Goal: Task Accomplishment & Management: Use online tool/utility

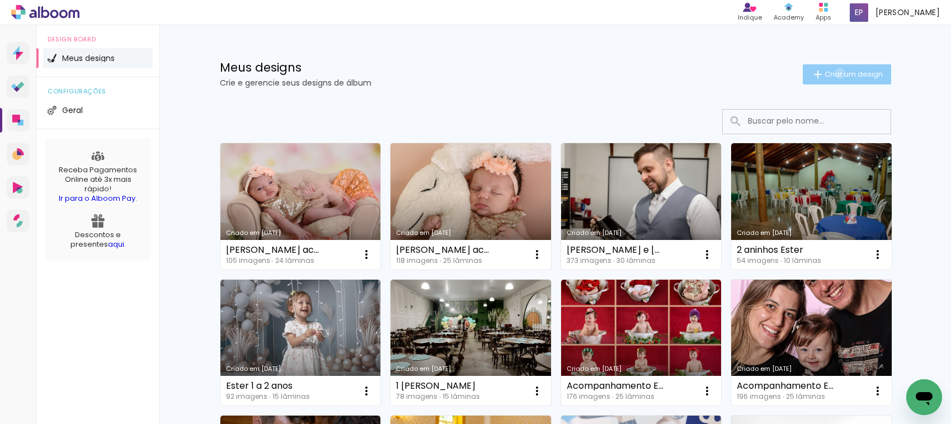
click at [832, 73] on span "Criar um design" at bounding box center [853, 73] width 58 height 7
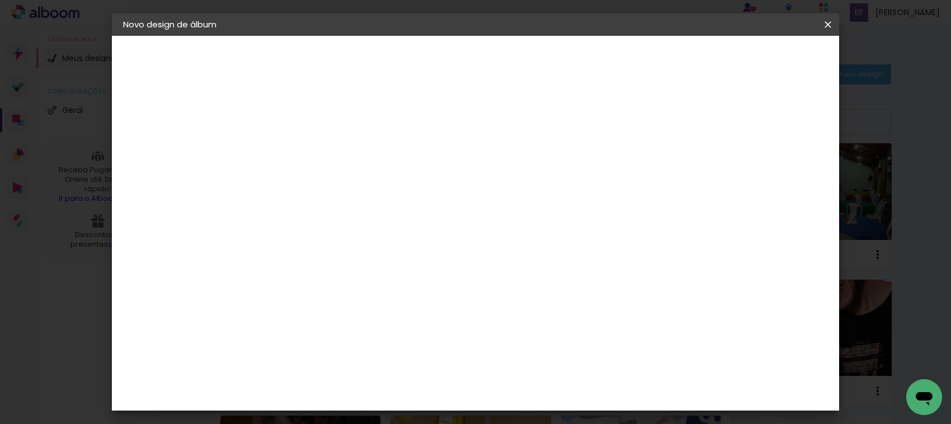
click at [306, 146] on input at bounding box center [306, 150] width 0 height 17
type input "[PERSON_NAME][GEOGRAPHIC_DATA]"
type paper-input "[PERSON_NAME][GEOGRAPHIC_DATA]"
click at [0, 0] on slot "Avançar" at bounding box center [0, 0] width 0 height 0
click at [317, 206] on input at bounding box center [334, 213] width 113 height 14
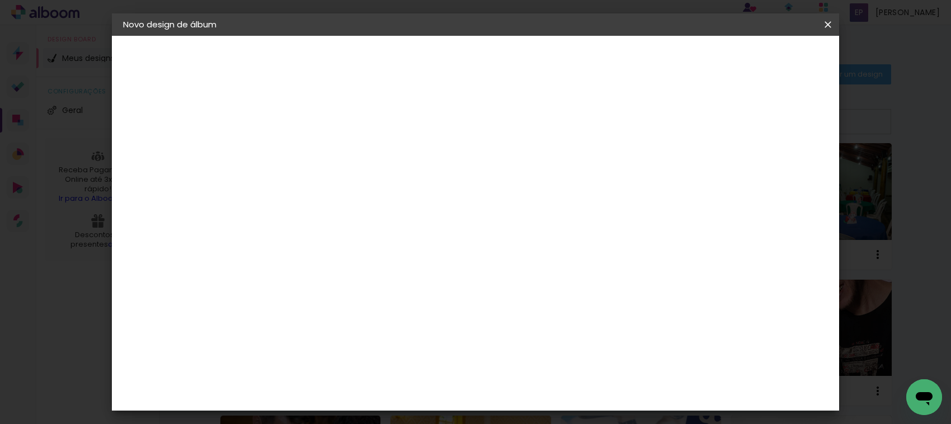
type input "qualit"
type paper-input "qualit"
click at [300, 240] on paper-item "Quality" at bounding box center [323, 252] width 98 height 25
click at [329, 248] on div "Quality" at bounding box center [314, 252] width 31 height 9
click at [305, 206] on input "qualit" at bounding box center [323, 213] width 91 height 14
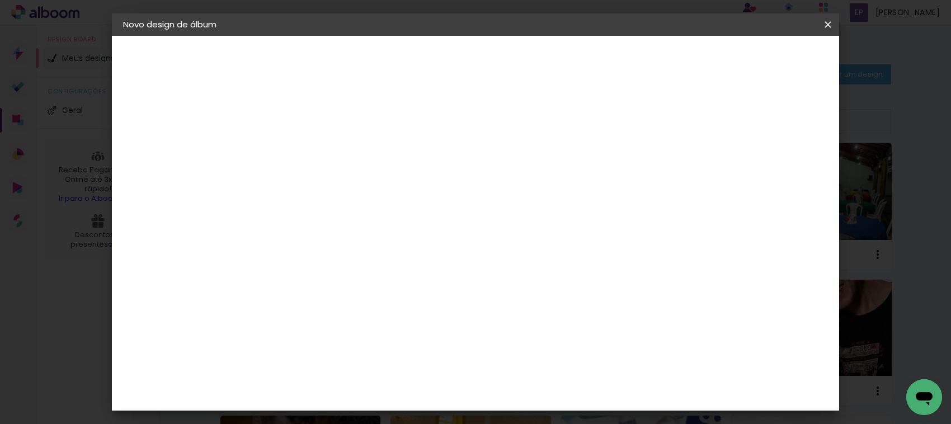
drag, startPoint x: 305, startPoint y: 200, endPoint x: 249, endPoint y: 196, distance: 55.5
click at [249, 36] on quentale-album-spec "Iniciar design Iniciar design" at bounding box center [475, 36] width 727 height 0
click at [306, 206] on input at bounding box center [334, 213] width 113 height 14
type input "quality"
type paper-input "quality"
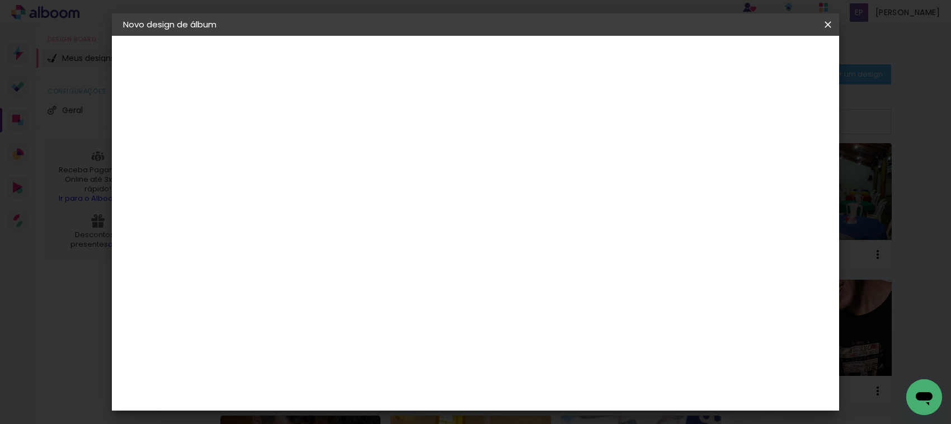
click at [299, 248] on div "Quality" at bounding box center [314, 252] width 31 height 9
click at [280, 246] on img at bounding box center [286, 252] width 13 height 13
click at [278, 240] on paper-item "Quality" at bounding box center [323, 252] width 98 height 25
click at [319, 240] on paper-item "Quality" at bounding box center [323, 252] width 98 height 25
click at [0, 0] on slot "Avançar" at bounding box center [0, 0] width 0 height 0
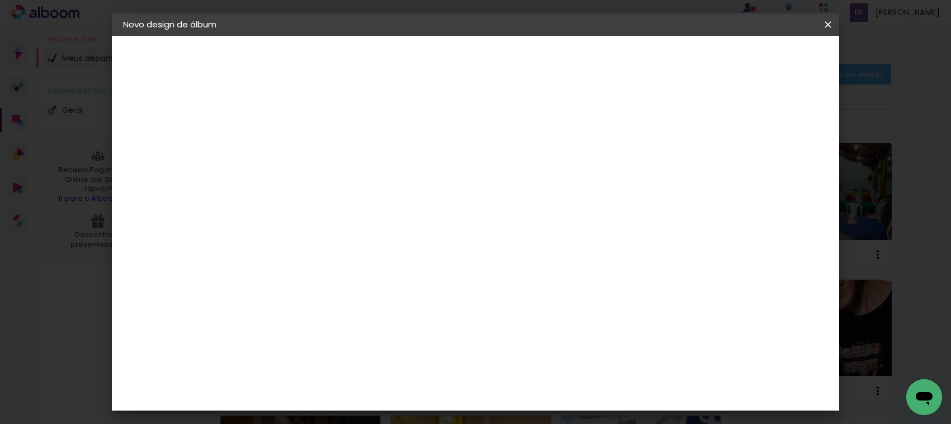
click at [363, 188] on iron-icon at bounding box center [356, 194] width 13 height 13
click at [650, 181] on paper-item "Encadernados" at bounding box center [548, 186] width 224 height 22
type input "Encadernados"
click at [381, 348] on span "20 × 30" at bounding box center [355, 359] width 52 height 23
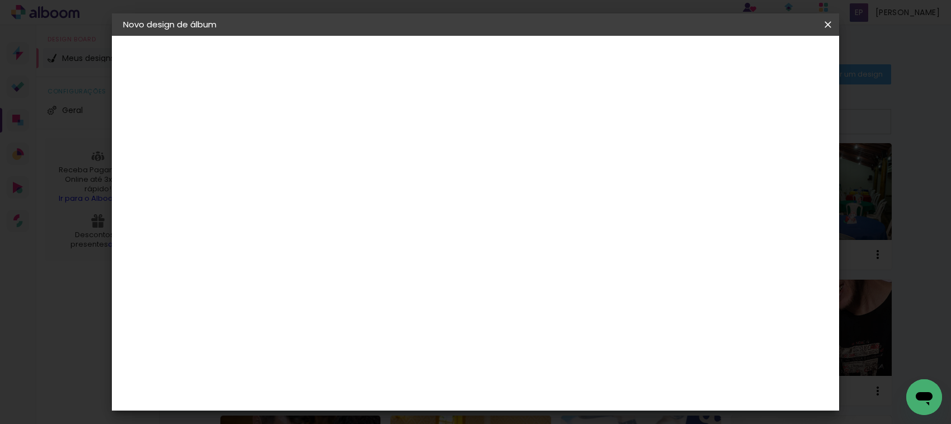
click at [0, 0] on slot "Avançar" at bounding box center [0, 0] width 0 height 0
click at [767, 52] on paper-button "Iniciar design" at bounding box center [730, 59] width 73 height 19
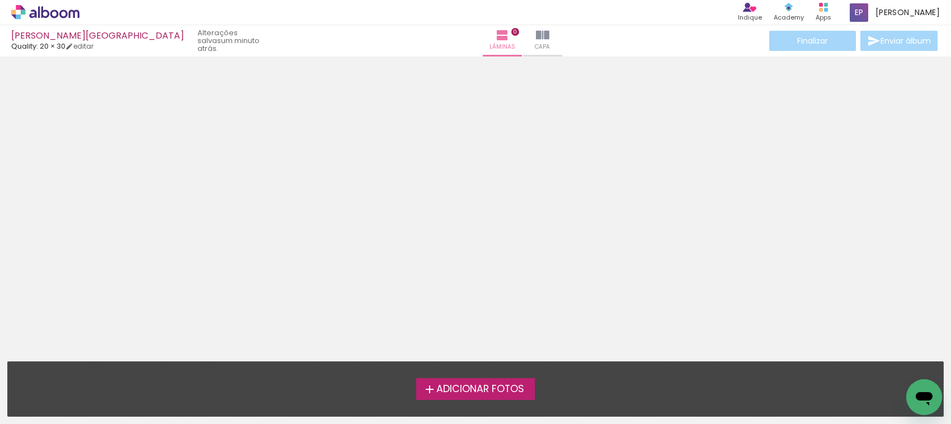
click at [490, 392] on span "Adicionar Fotos" at bounding box center [480, 389] width 88 height 10
click at [0, 0] on input "file" at bounding box center [0, 0] width 0 height 0
